Goal: Transaction & Acquisition: Subscribe to service/newsletter

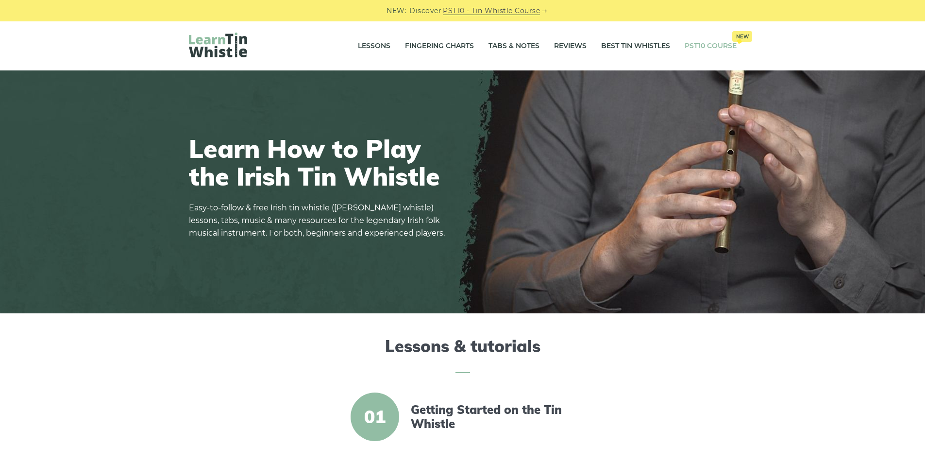
click at [697, 44] on link "PST10 Course New" at bounding box center [710, 46] width 52 height 24
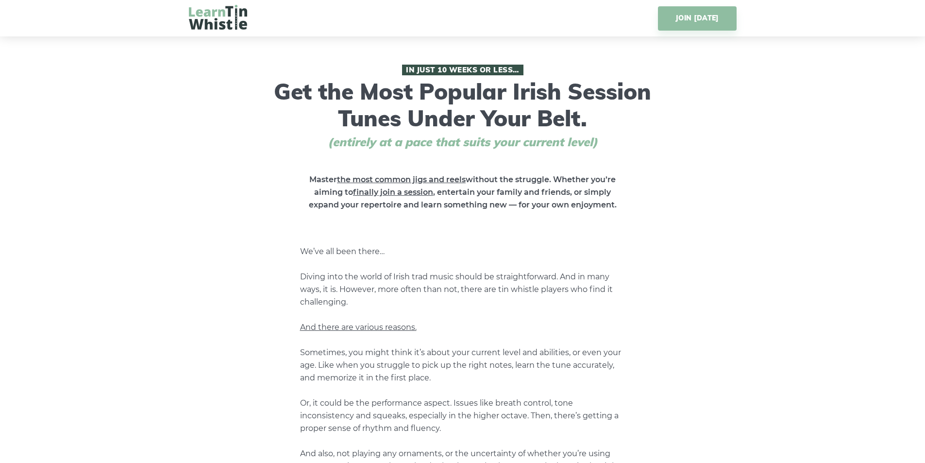
click at [217, 17] on img at bounding box center [218, 17] width 58 height 25
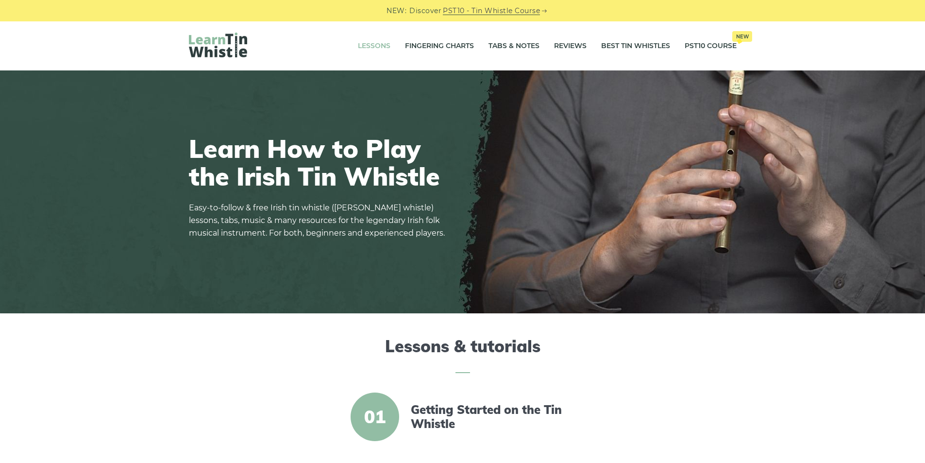
click at [362, 43] on link "Lessons" at bounding box center [374, 46] width 33 height 24
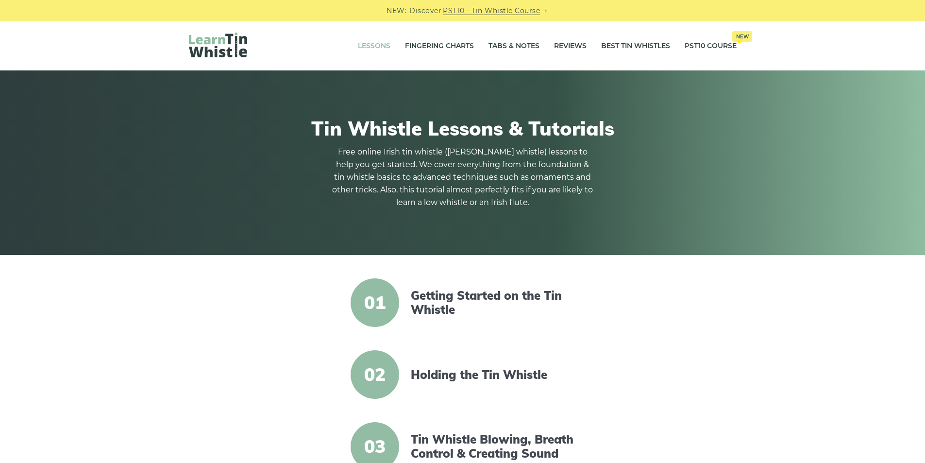
click at [362, 45] on link "Lessons" at bounding box center [374, 46] width 33 height 24
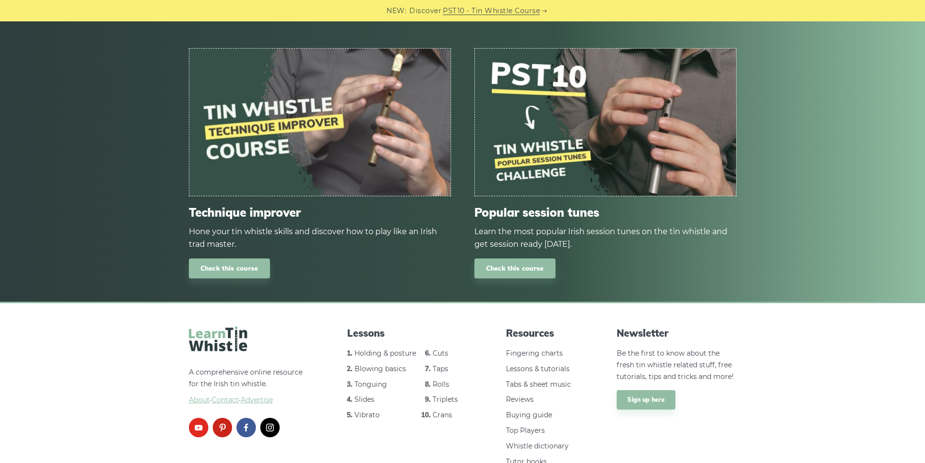
scroll to position [1213, 0]
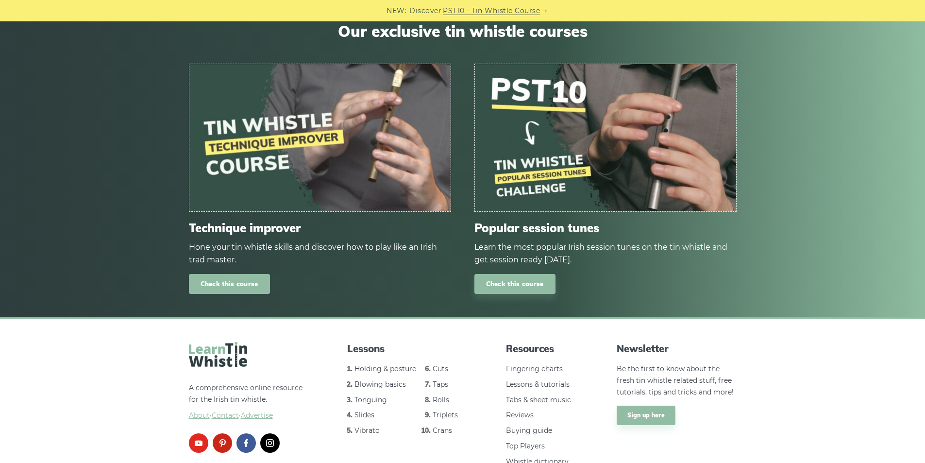
click at [245, 285] on link "Check this course" at bounding box center [229, 284] width 81 height 20
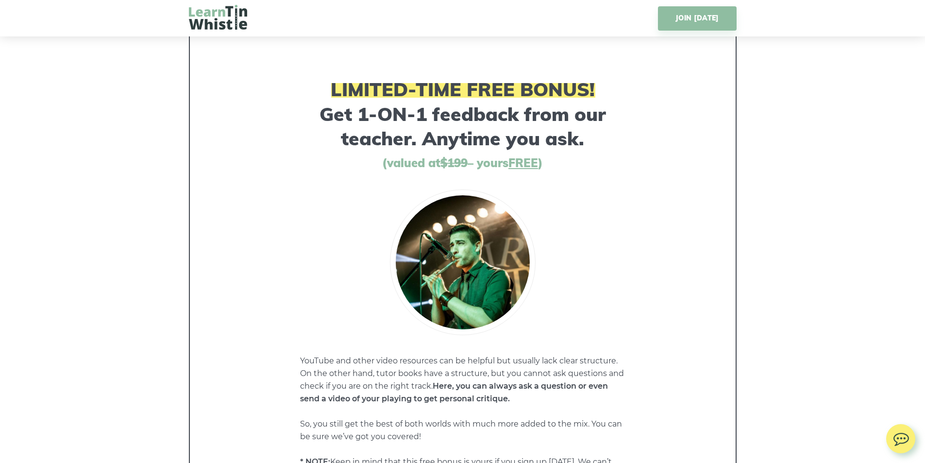
scroll to position [6746, 0]
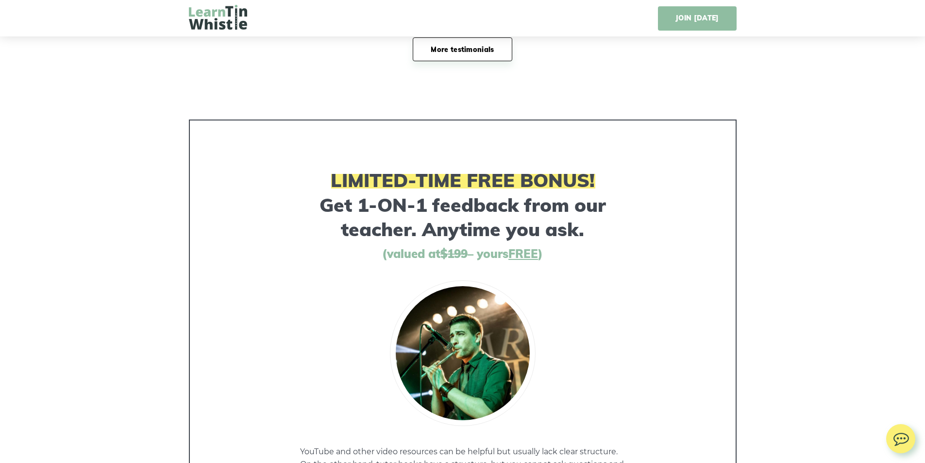
click at [676, 22] on link "JOIN TODAY" at bounding box center [697, 18] width 78 height 24
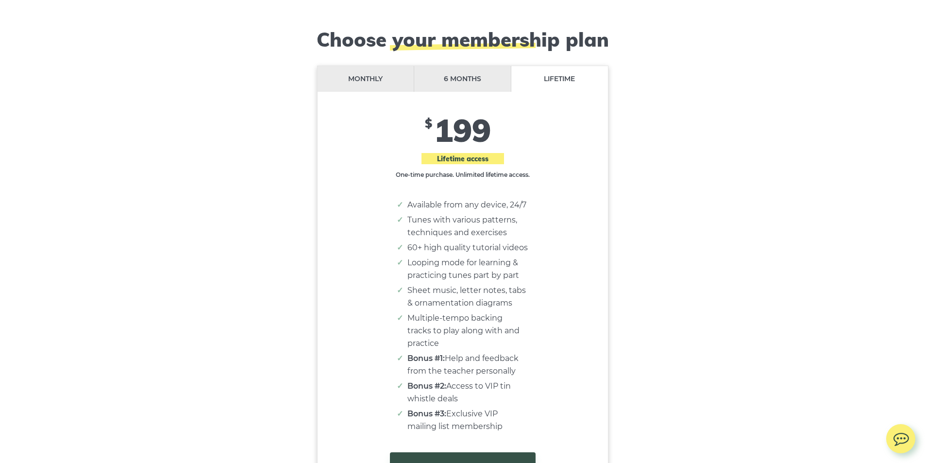
scroll to position [7931, 0]
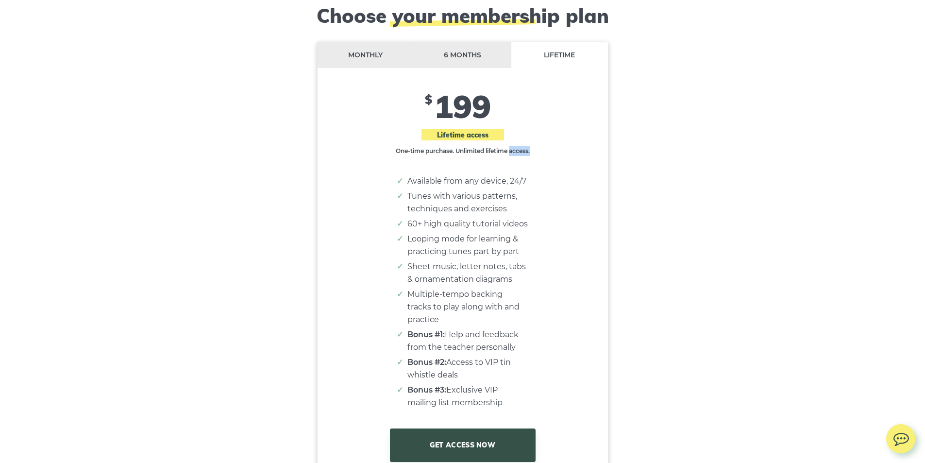
drag, startPoint x: 402, startPoint y: 154, endPoint x: 538, endPoint y: 158, distance: 136.4
click at [538, 158] on div "Monthly 6 months Lifetime $ 19 $ 87 114 Best value. Save 25% $ 199 Lifetime acc…" at bounding box center [462, 258] width 290 height 433
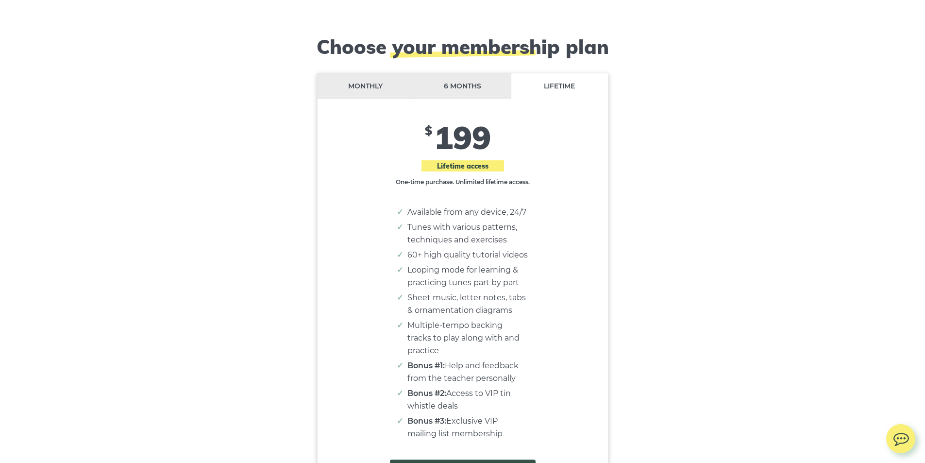
scroll to position [7882, 0]
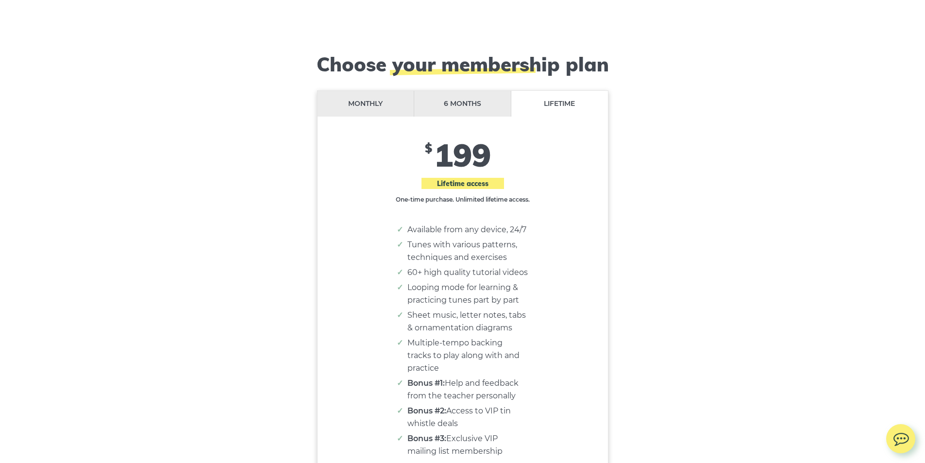
click at [459, 99] on li "6 months" at bounding box center [462, 104] width 97 height 26
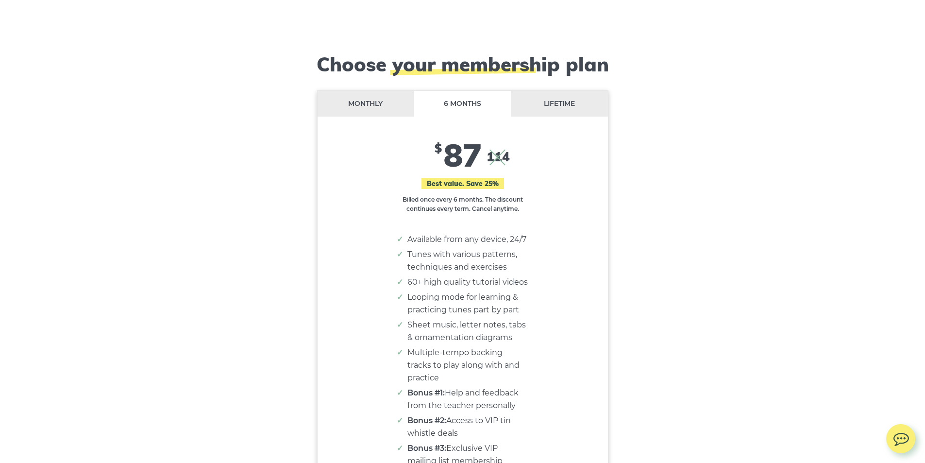
click at [556, 96] on li "Lifetime" at bounding box center [559, 104] width 97 height 26
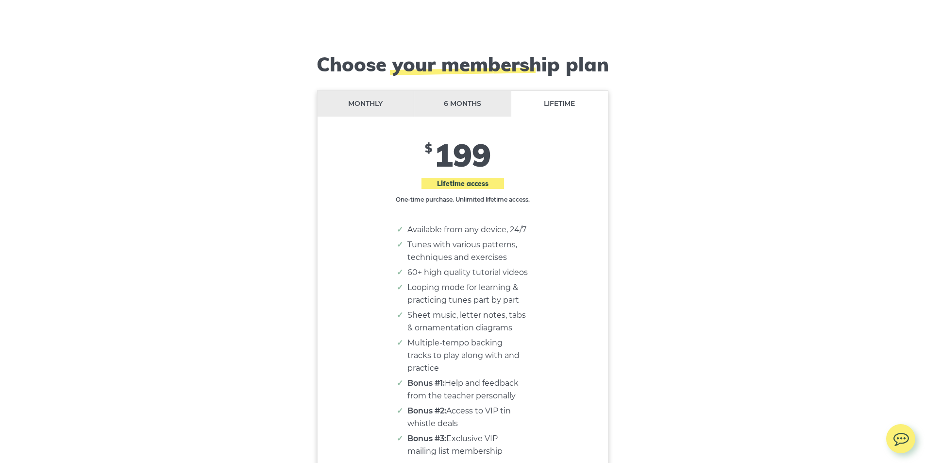
click at [480, 98] on li "6 months" at bounding box center [462, 104] width 97 height 26
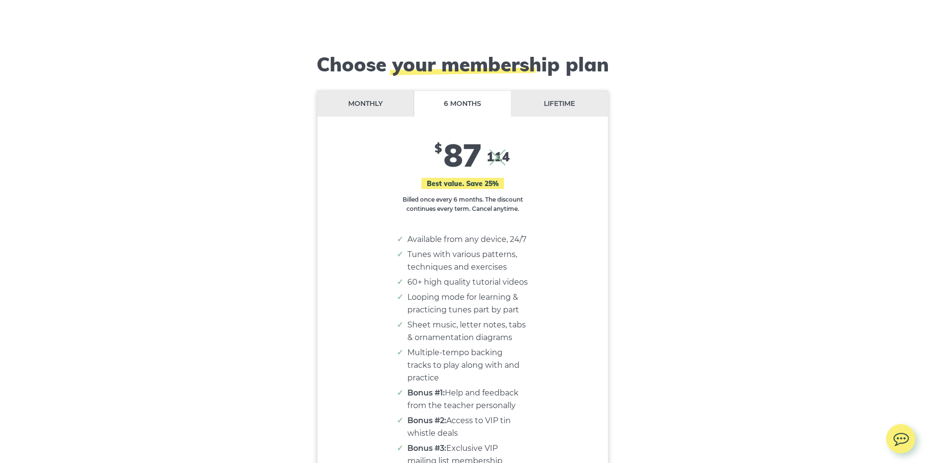
click at [545, 98] on li "Lifetime" at bounding box center [559, 104] width 97 height 26
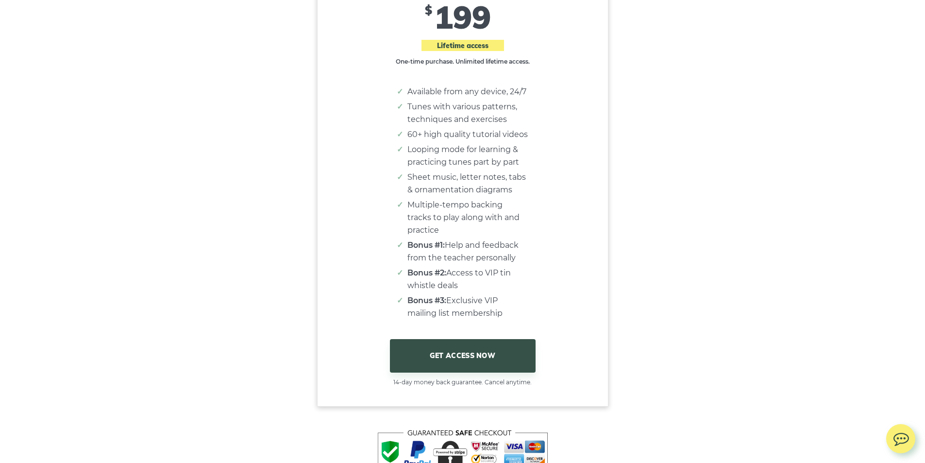
scroll to position [8077, 0]
